Goal: Task Accomplishment & Management: Manage account settings

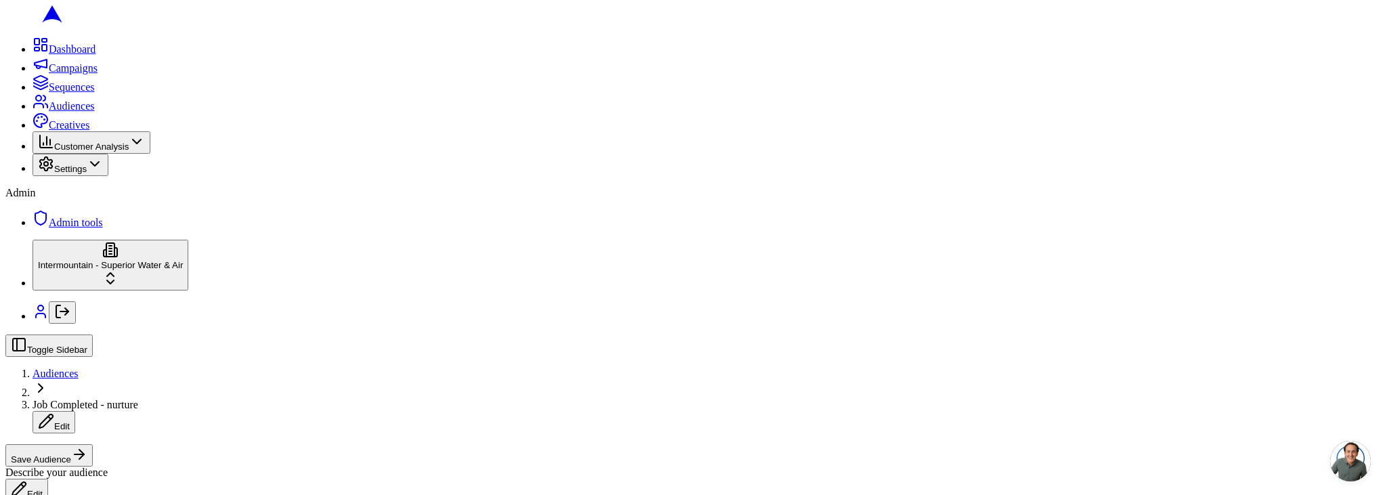
scroll to position [486, 0]
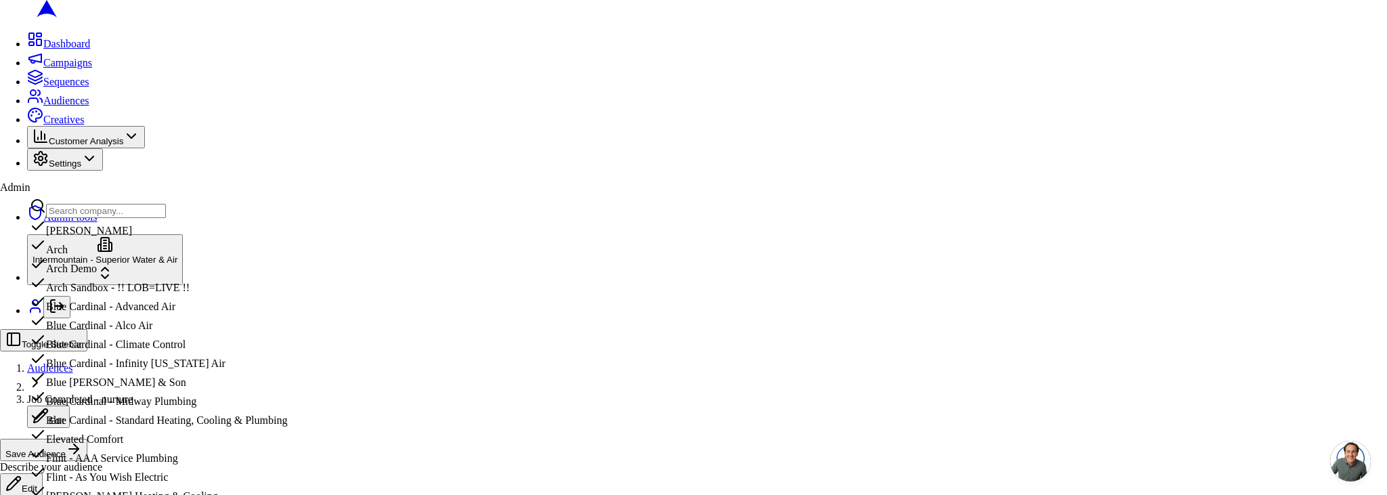
click at [107, 209] on input "text" at bounding box center [106, 211] width 120 height 14
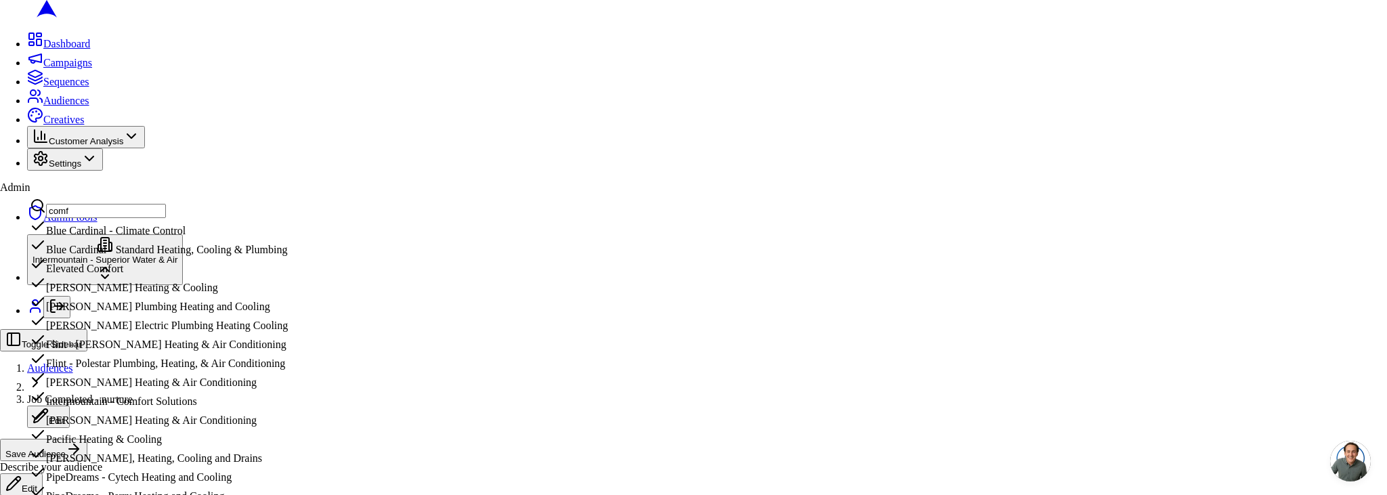
type input "comfo"
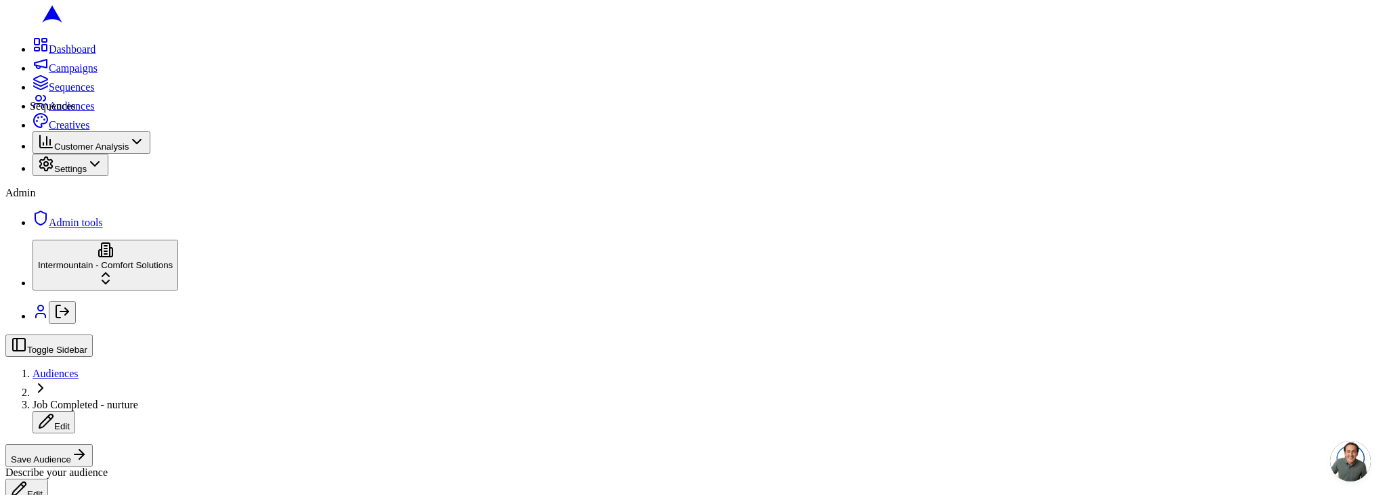
click at [33, 93] on link "Sequences" at bounding box center [64, 87] width 62 height 12
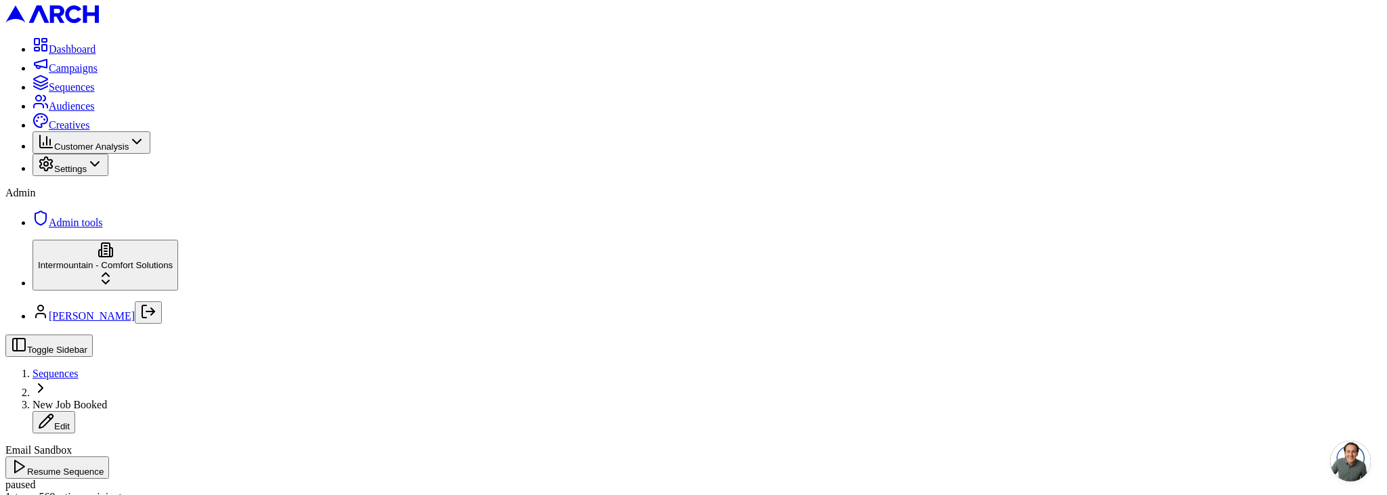
drag, startPoint x: 296, startPoint y: 216, endPoint x: 192, endPoint y: 217, distance: 103.6
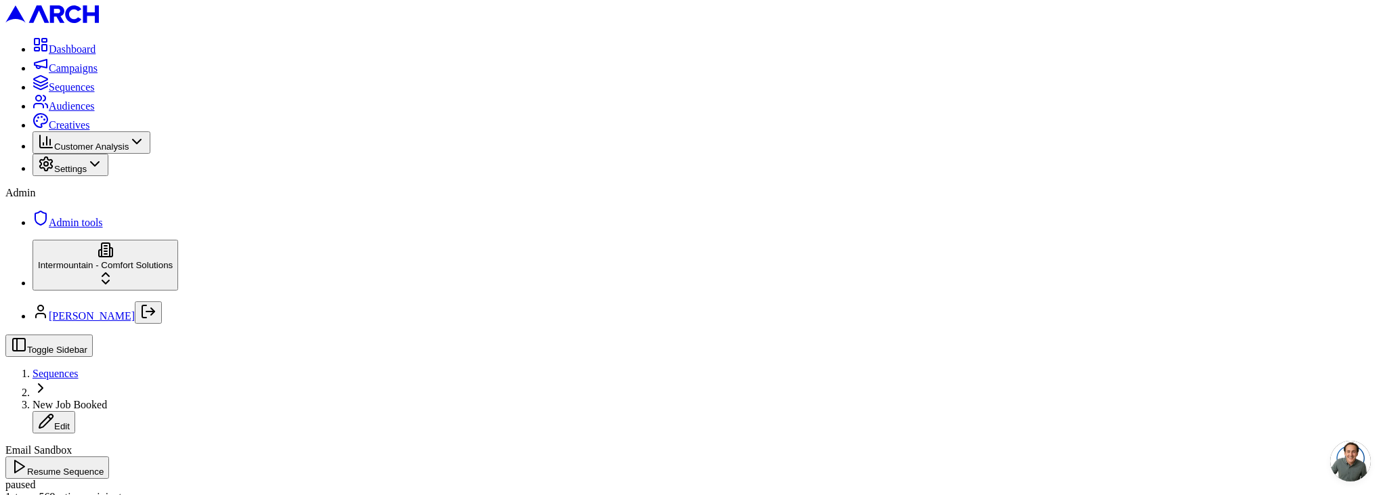
drag, startPoint x: 642, startPoint y: 206, endPoint x: 746, endPoint y: 211, distance: 103.8
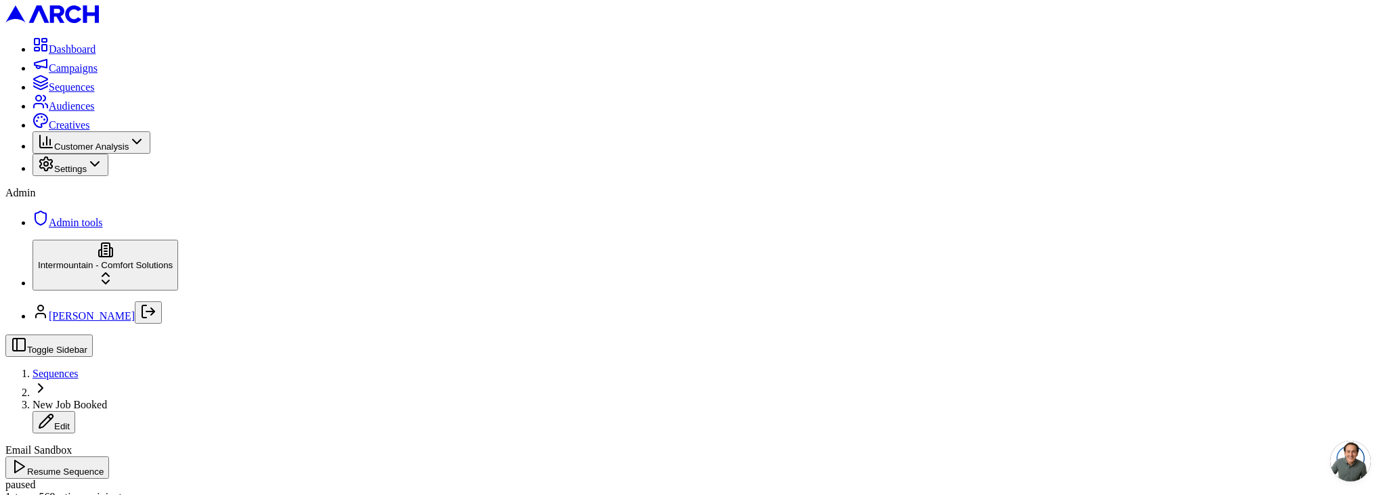
drag, startPoint x: 648, startPoint y: 206, endPoint x: 740, endPoint y: 211, distance: 91.6
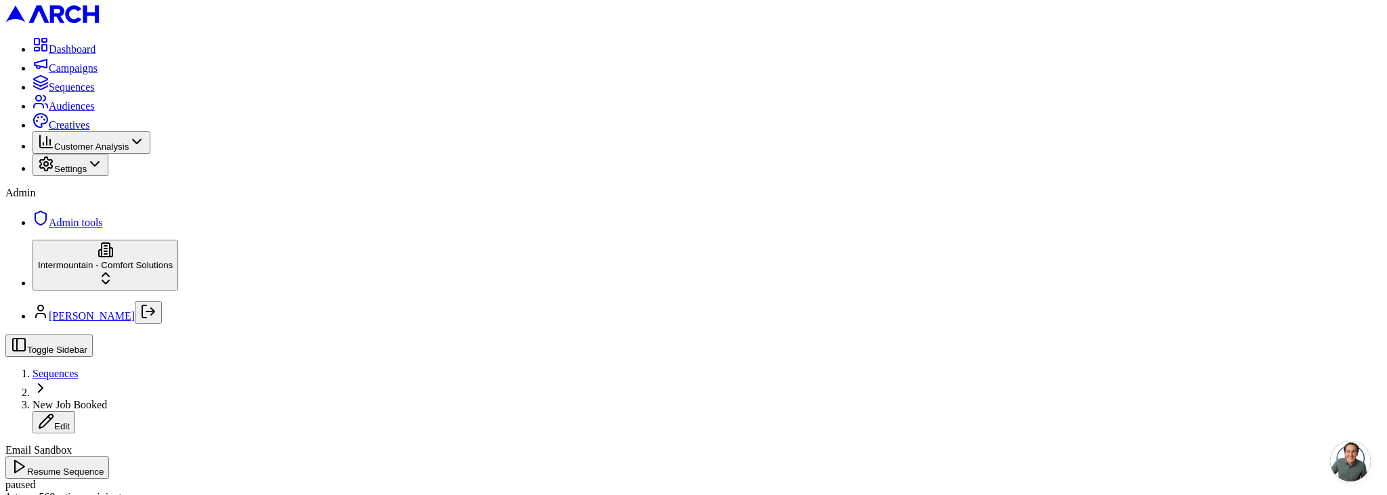
drag, startPoint x: 648, startPoint y: 320, endPoint x: 839, endPoint y: 322, distance: 191.1
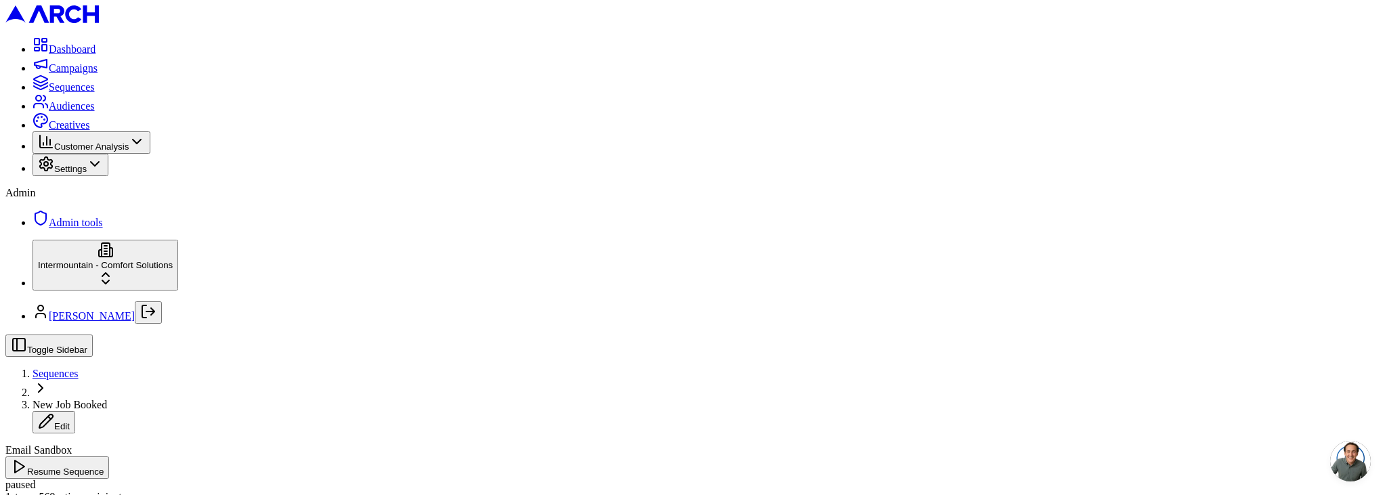
scroll to position [1554, 0]
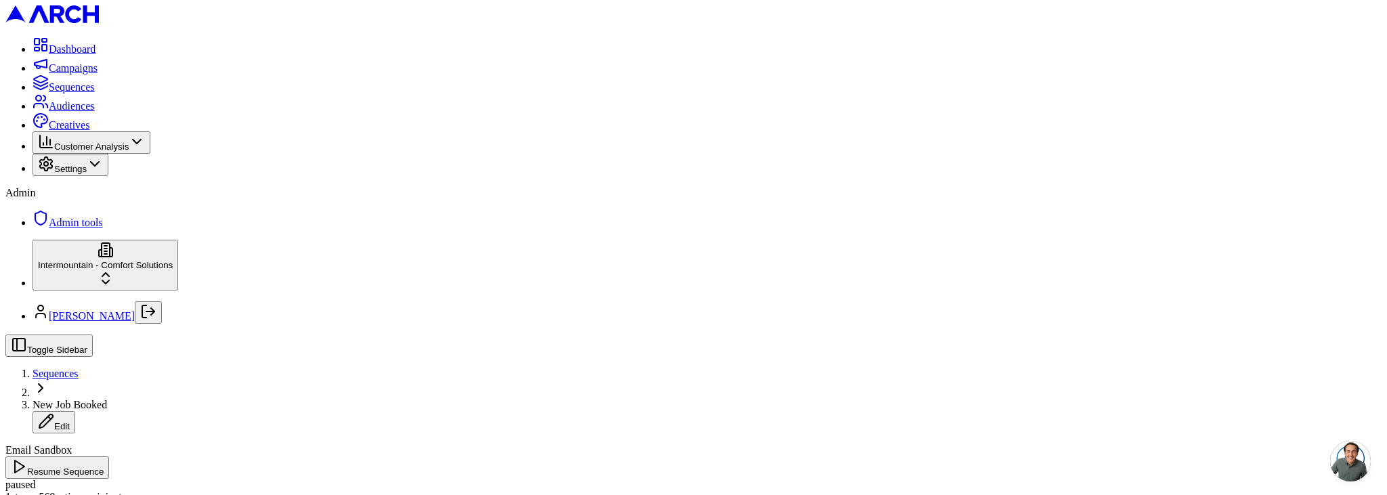
scroll to position [1318, 0]
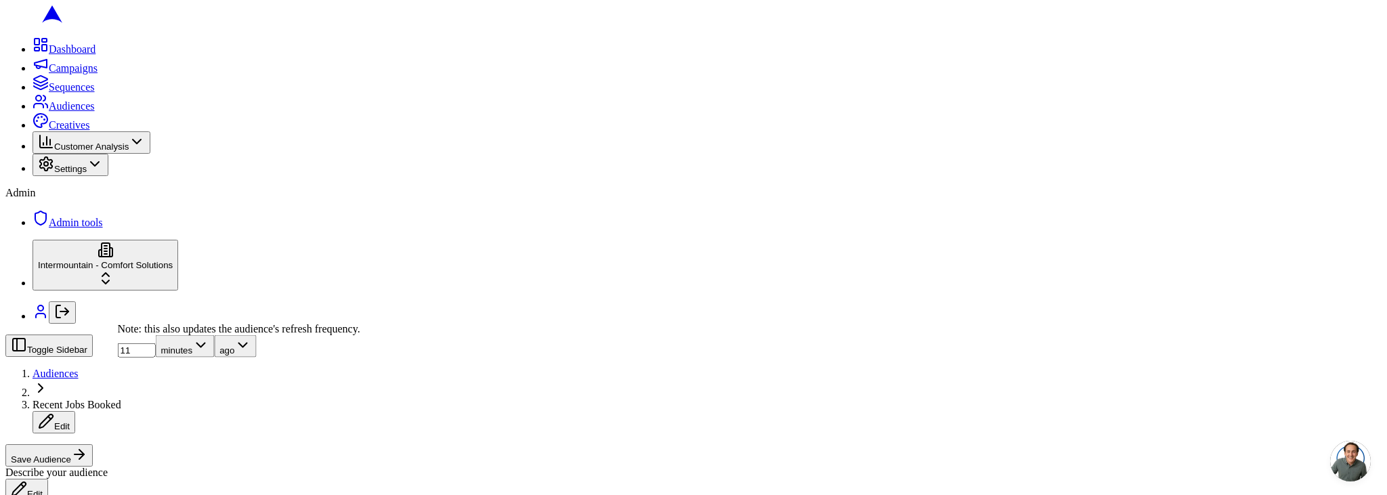
click at [156, 358] on input "11" at bounding box center [137, 350] width 38 height 14
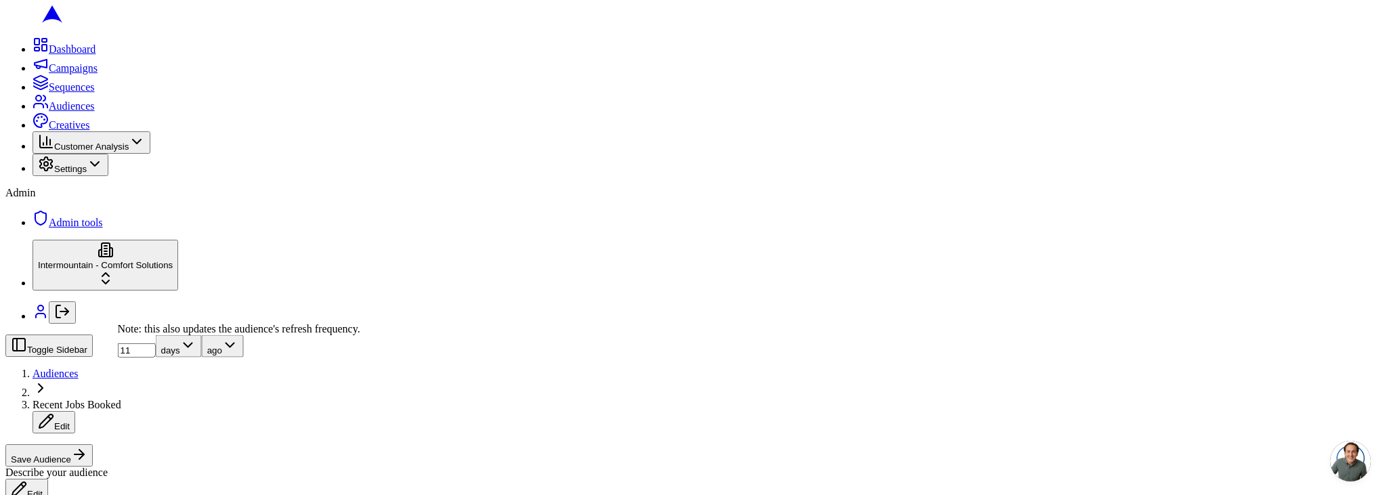
type input "10"
click at [156, 358] on input "10" at bounding box center [137, 350] width 38 height 14
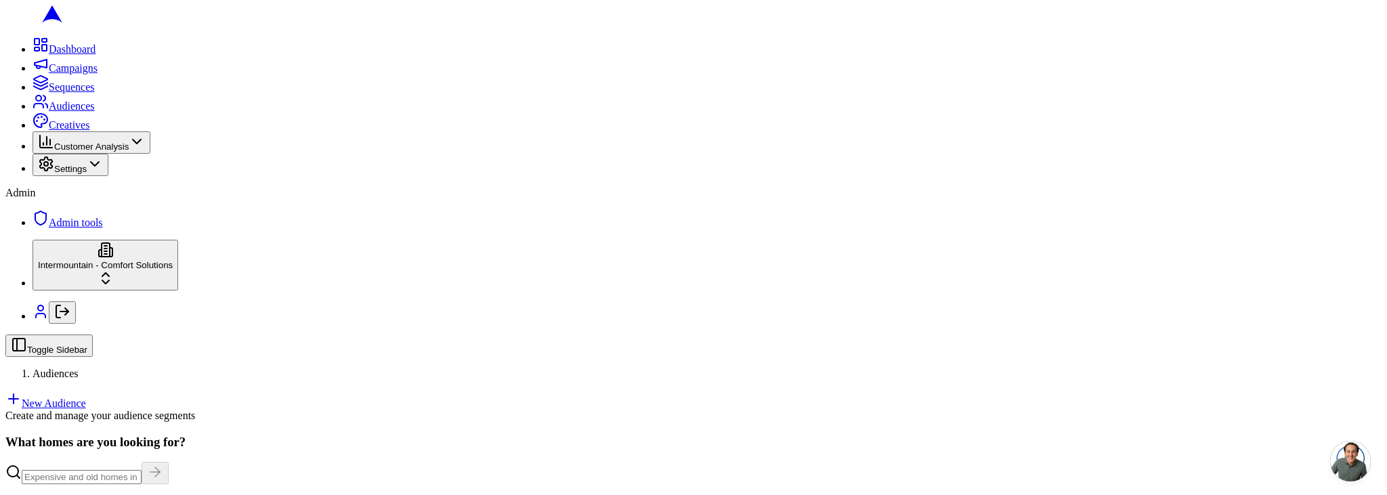
scroll to position [127, 0]
